Goal: Complete application form

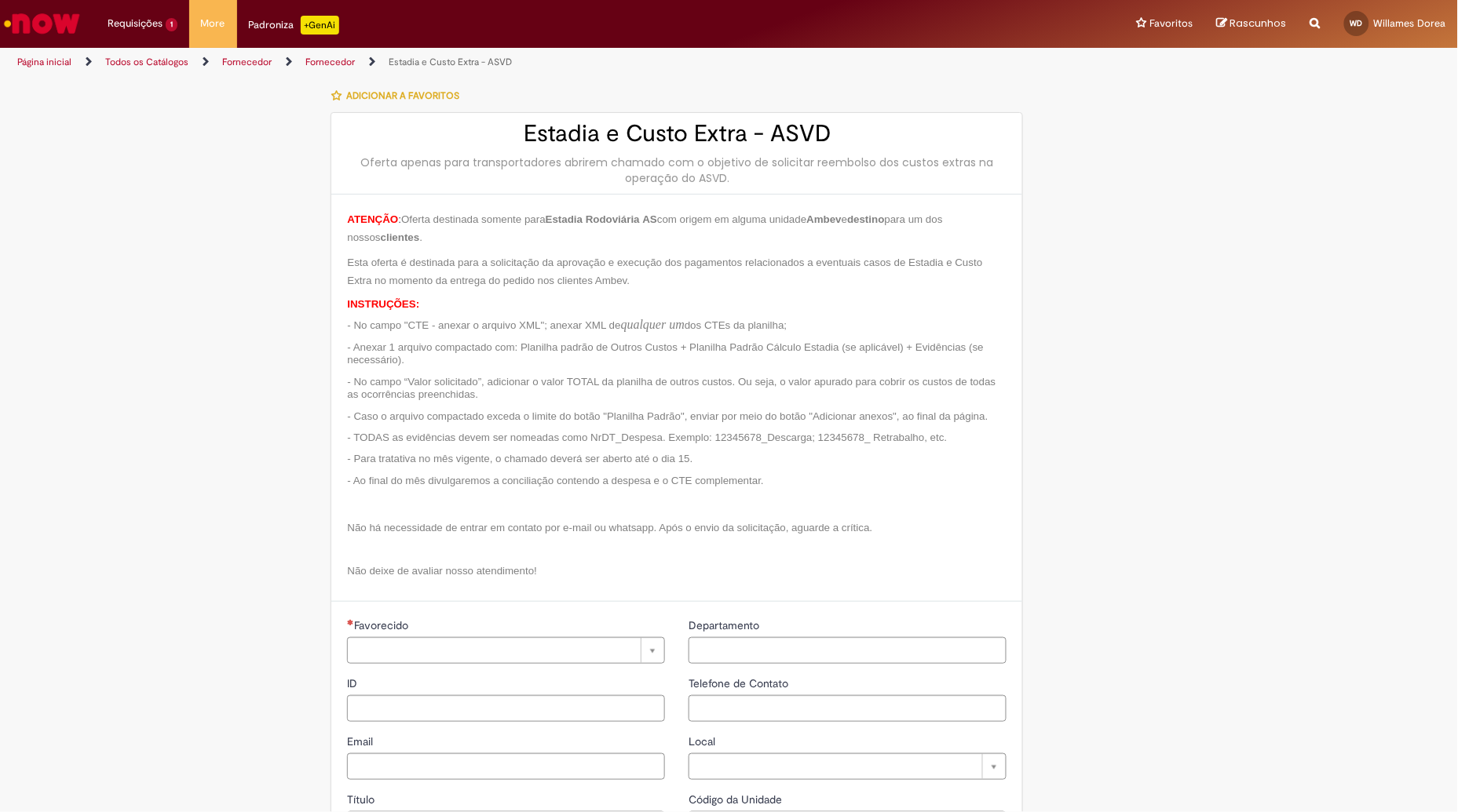
type input "**********"
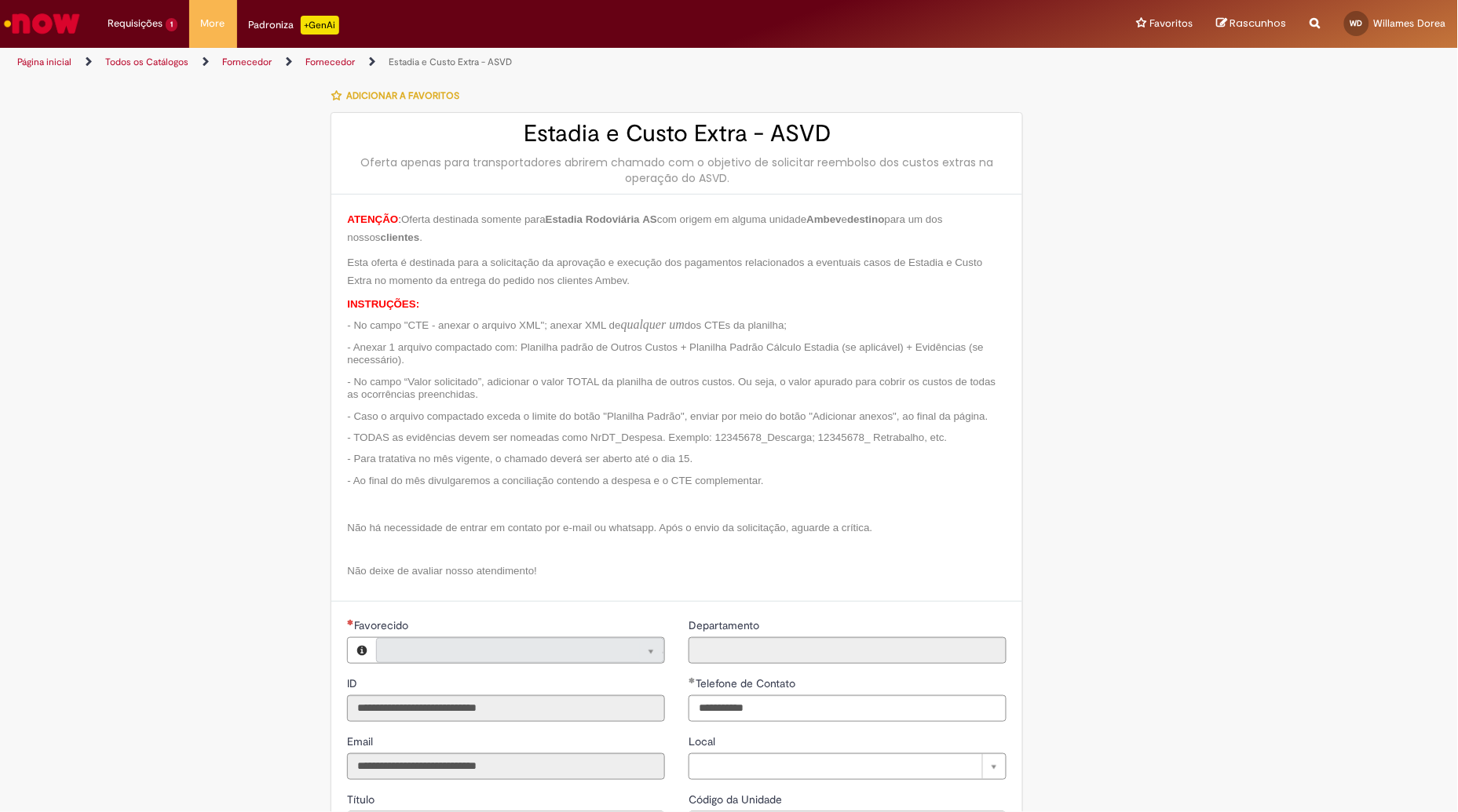
type input "**********"
click at [152, 12] on li "Requisições 1 Exibir Todas as Solicitações Estadia e Custo Extra - ASVD 13d atr…" at bounding box center [142, 23] width 94 height 47
click at [147, 82] on span "Estadia e Custo Extra - ASVD" at bounding box center [169, 83] width 115 height 12
